Goal: Task Accomplishment & Management: Manage account settings

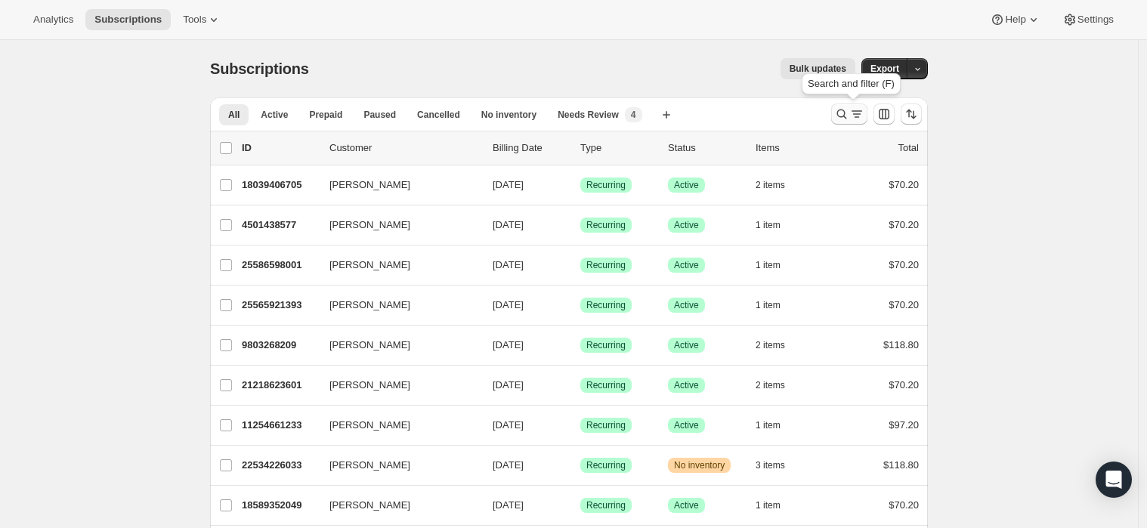
click at [847, 116] on icon "Search and filter results" at bounding box center [842, 115] width 10 height 10
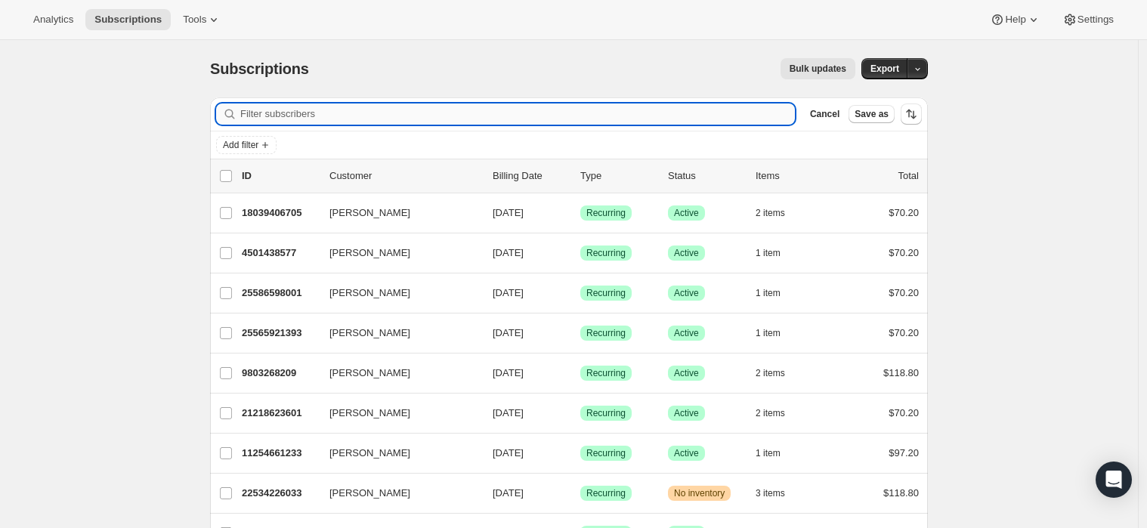
click at [377, 116] on input "Filter subscribers" at bounding box center [517, 113] width 554 height 21
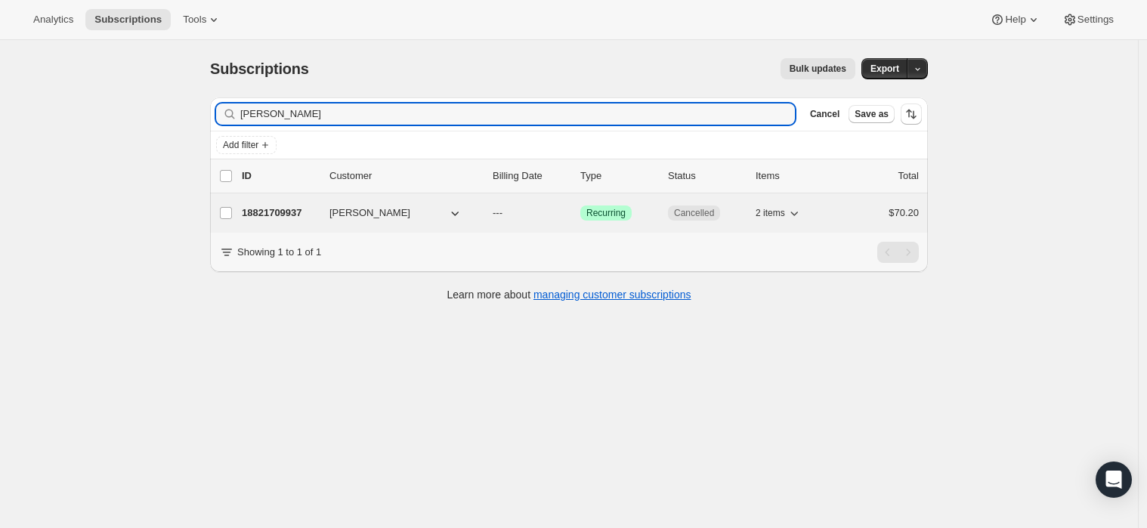
type input "Steve din"
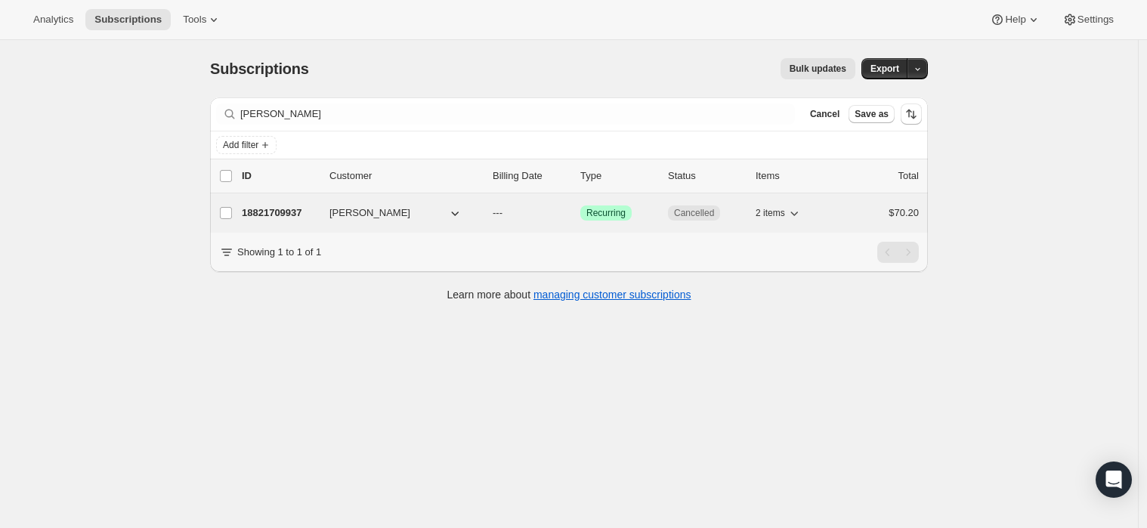
click at [292, 214] on p "18821709937" at bounding box center [280, 212] width 76 height 15
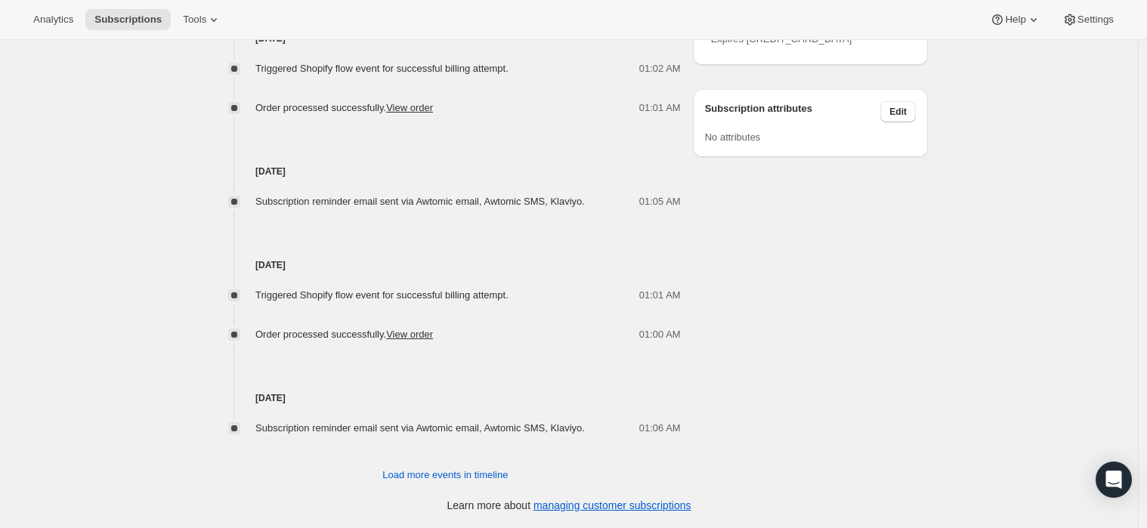
scroll to position [795, 0]
click at [495, 480] on span "Load more events in timeline" at bounding box center [444, 475] width 125 height 15
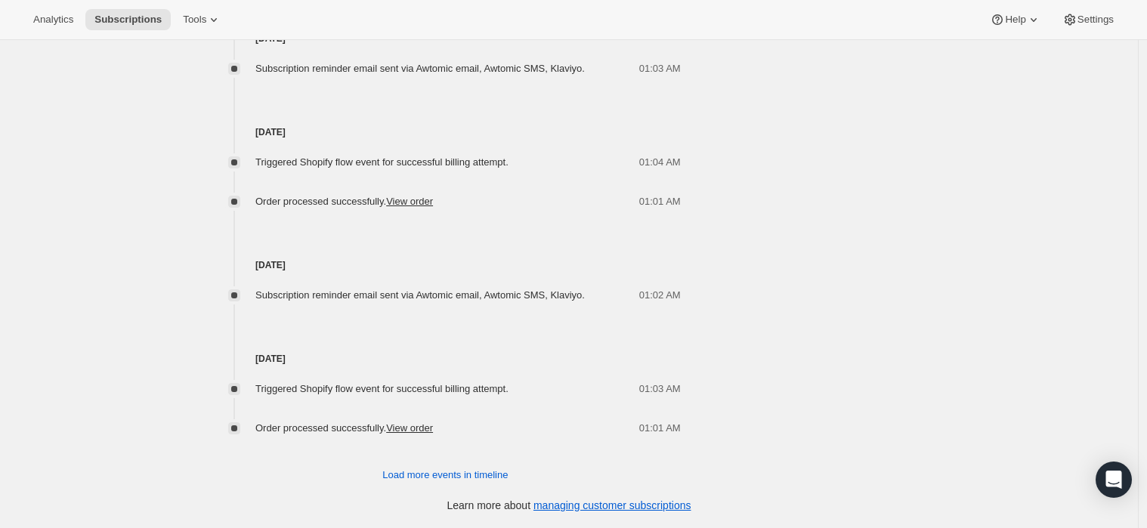
scroll to position [1381, 0]
click at [480, 480] on span "Load more events in timeline" at bounding box center [444, 475] width 125 height 15
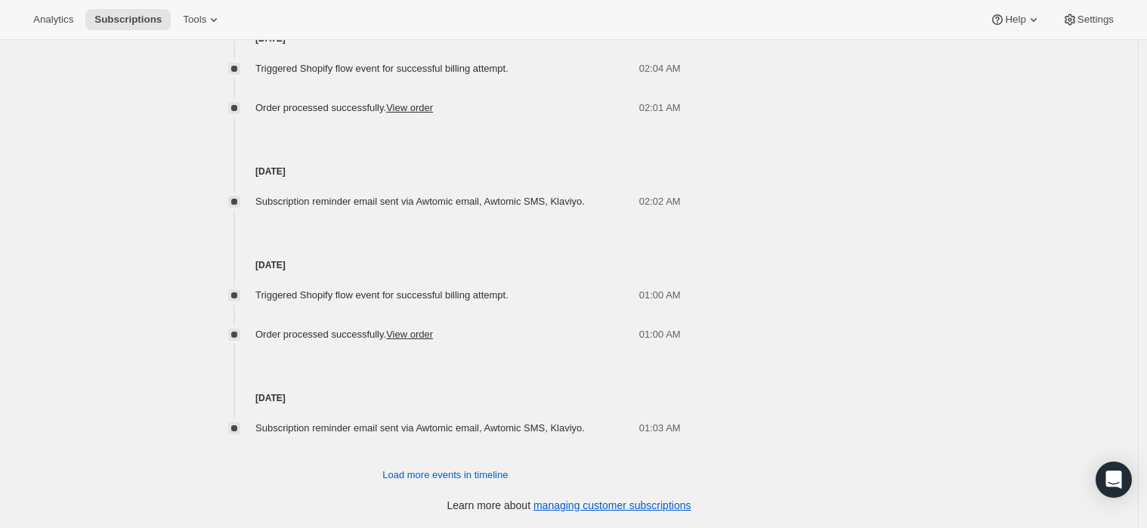
scroll to position [1927, 0]
click at [497, 471] on span "Load more events in timeline" at bounding box center [444, 475] width 125 height 15
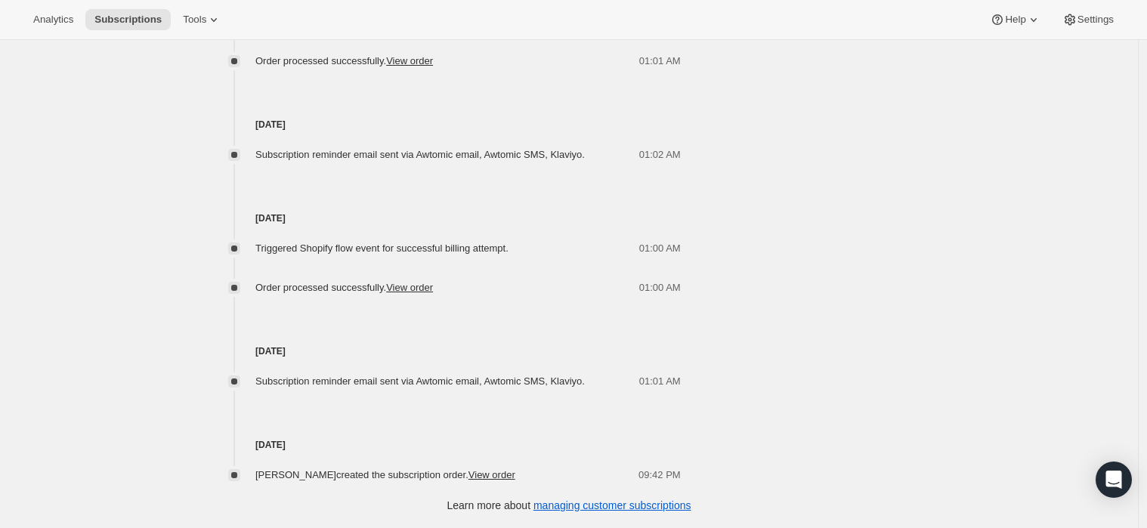
scroll to position [2427, 0]
click at [499, 475] on link "View order" at bounding box center [491, 474] width 47 height 11
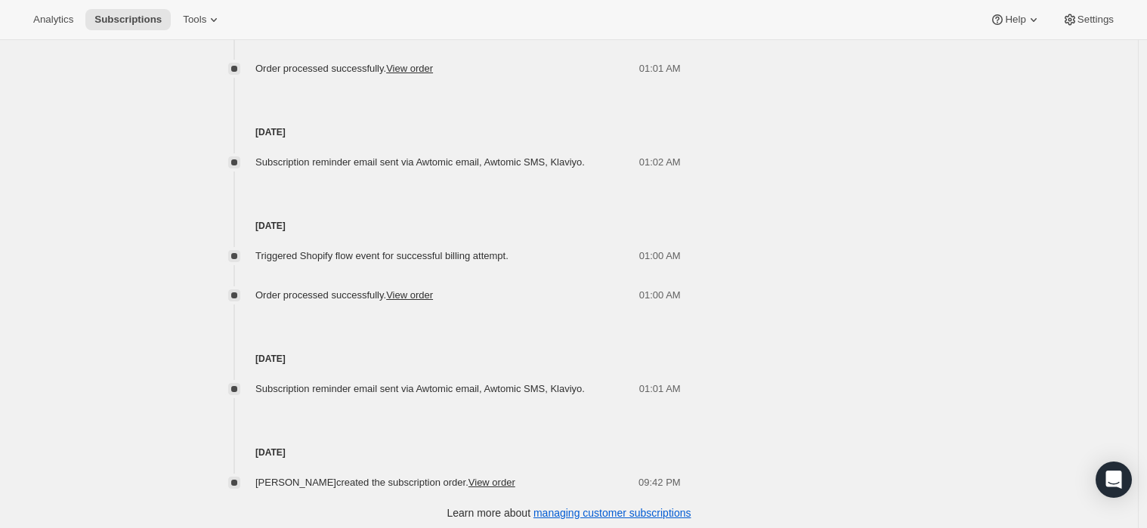
click at [433, 298] on link "View order" at bounding box center [409, 294] width 47 height 11
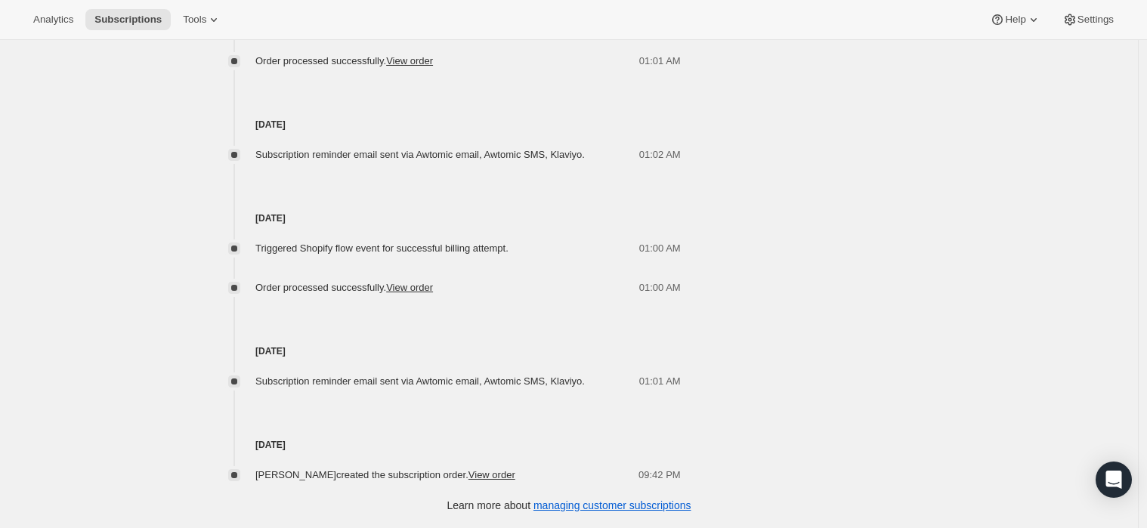
scroll to position [2427, 0]
click at [495, 478] on link "View order" at bounding box center [491, 474] width 47 height 11
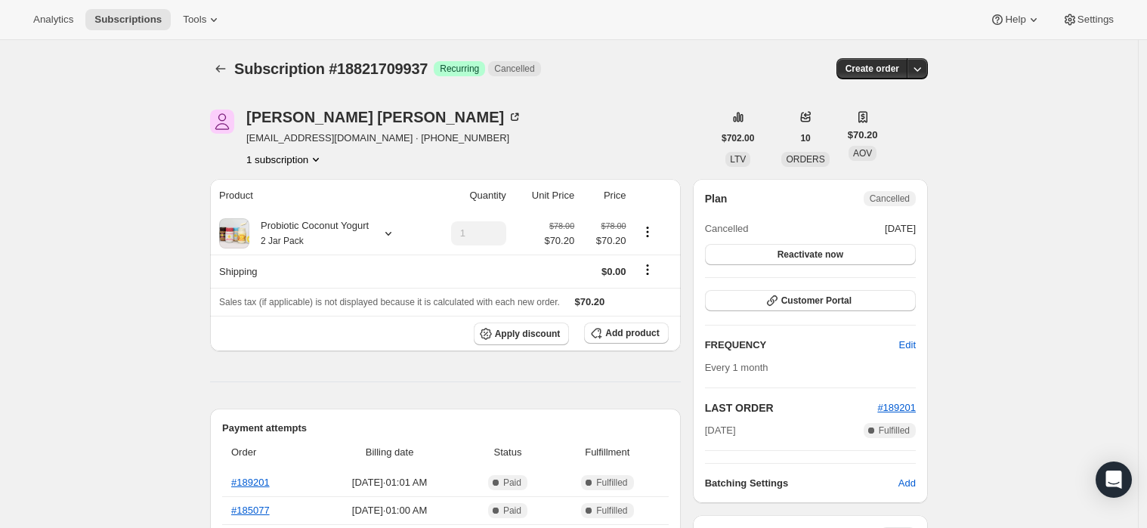
scroll to position [0, 0]
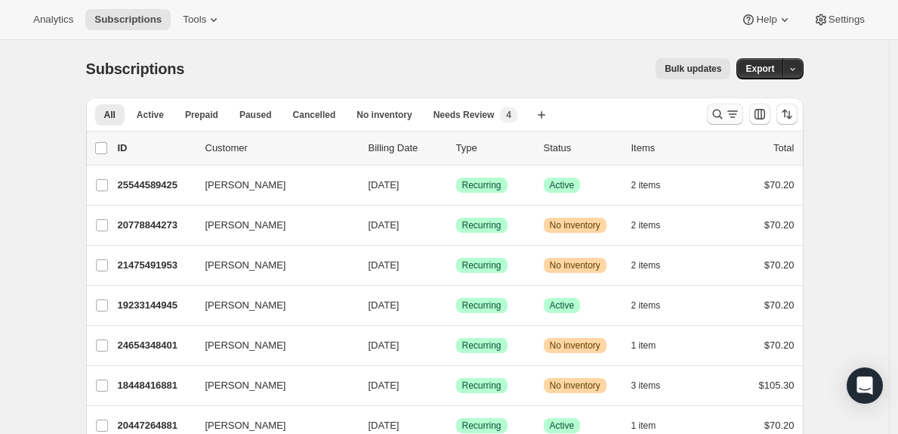
click at [716, 117] on icon "Search and filter results" at bounding box center [717, 113] width 15 height 15
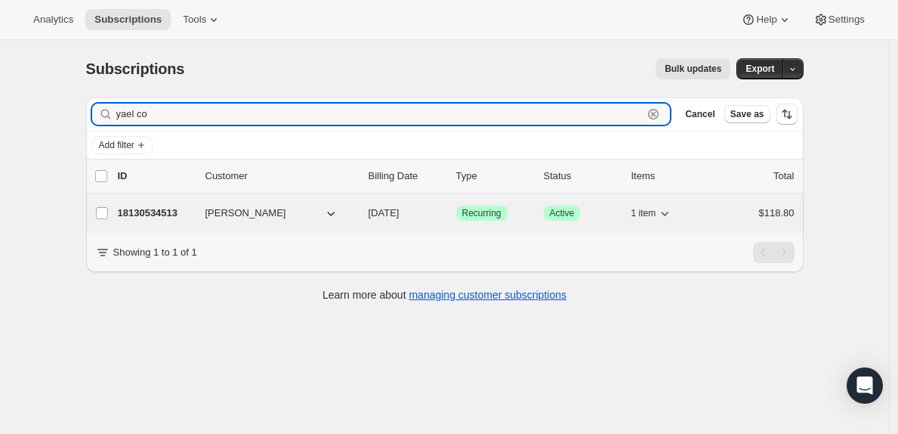
type input "yael co"
click at [160, 215] on p "18130534513" at bounding box center [156, 212] width 76 height 15
